Goal: Transaction & Acquisition: Subscribe to service/newsletter

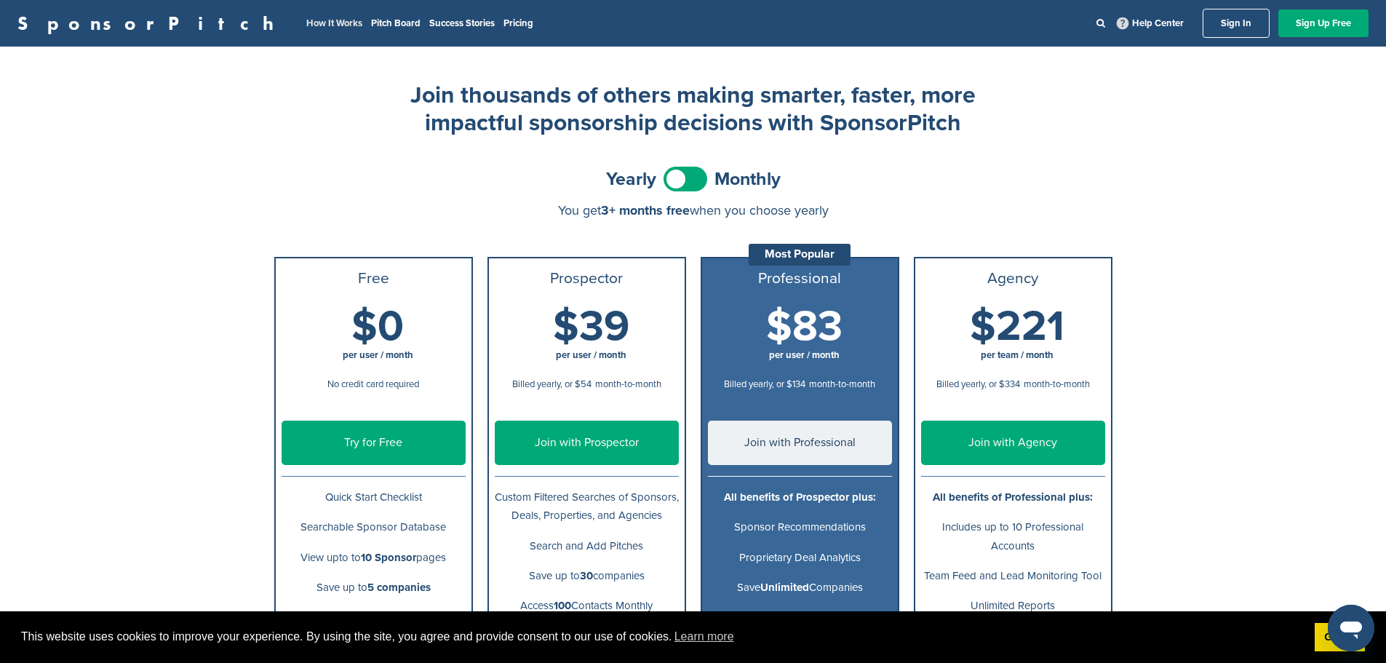
click at [306, 20] on link "How It Works" at bounding box center [334, 23] width 56 height 12
